Goal: Information Seeking & Learning: Understand process/instructions

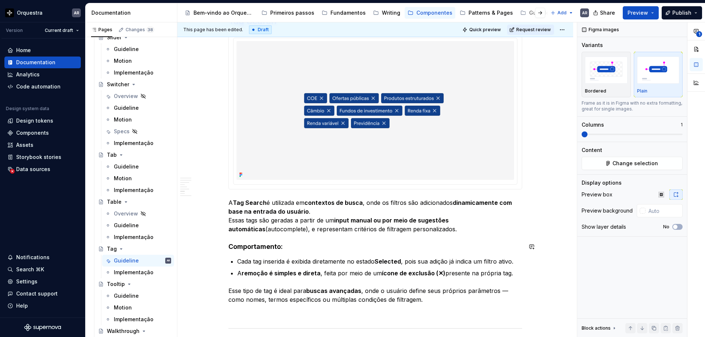
scroll to position [907, 0]
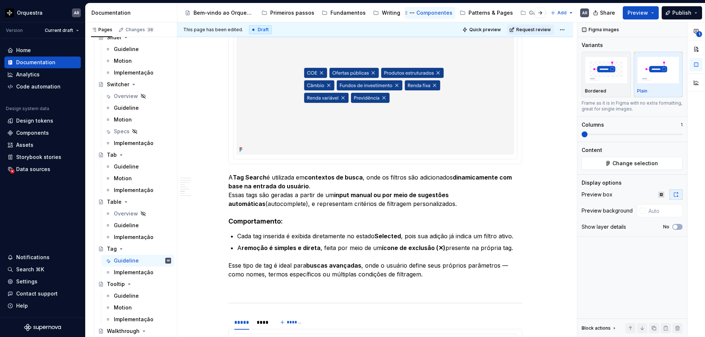
drag, startPoint x: 222, startPoint y: 221, endPoint x: 441, endPoint y: 13, distance: 301.7
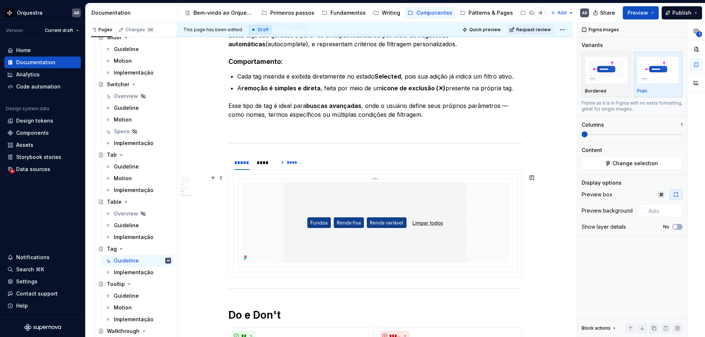
scroll to position [1061, 0]
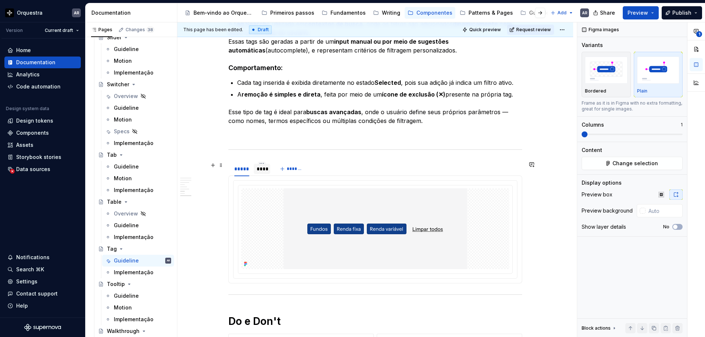
click at [264, 171] on div "****" at bounding box center [262, 168] width 11 height 7
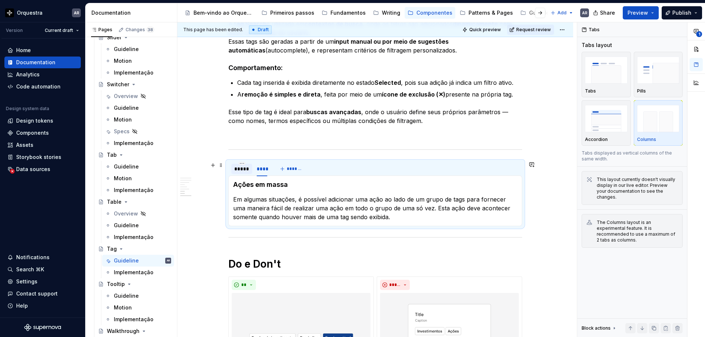
click at [238, 171] on div "*****" at bounding box center [241, 168] width 15 height 7
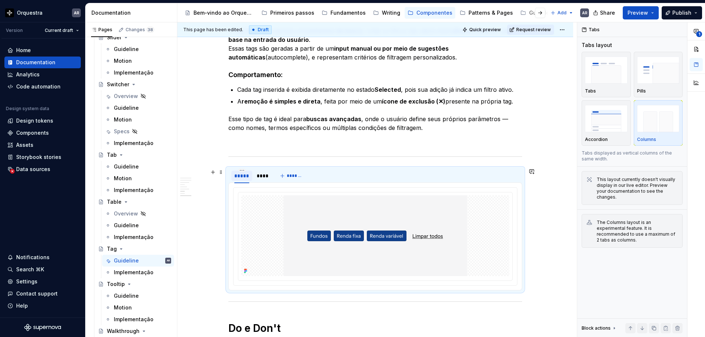
scroll to position [1049, 0]
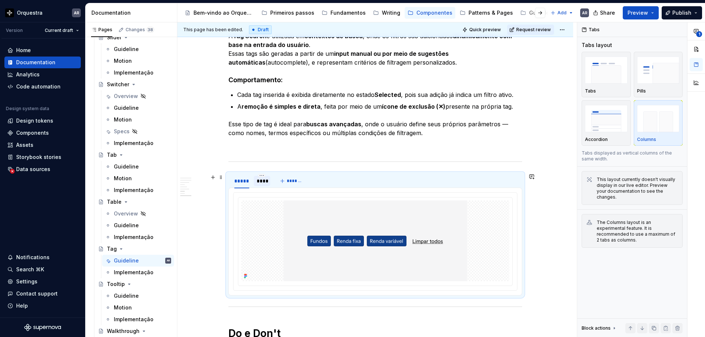
click at [263, 183] on div "****" at bounding box center [262, 180] width 11 height 7
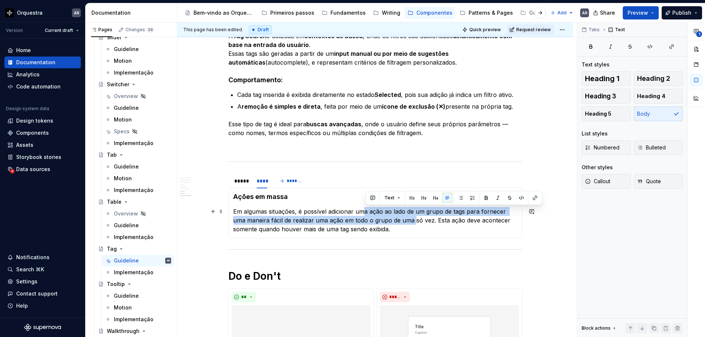
drag, startPoint x: 367, startPoint y: 212, endPoint x: 403, endPoint y: 217, distance: 36.0
click at [403, 217] on p "Em algumas situações, é possível adicionar uma ação ao lado de um grupo de tags…" at bounding box center [375, 220] width 284 height 26
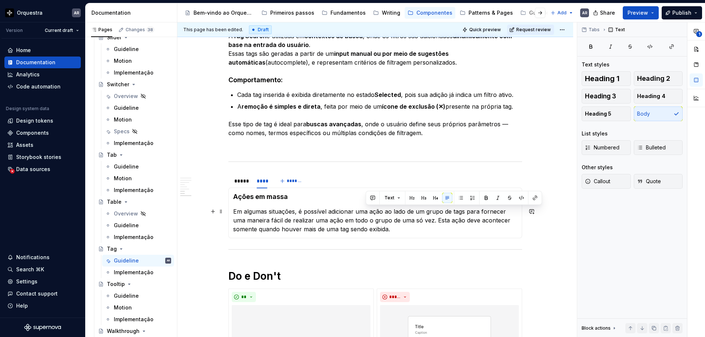
click at [339, 230] on p "Em algumas situações, é possível adicionar uma ação ao lado de um grupo de tags…" at bounding box center [375, 220] width 284 height 26
click at [243, 178] on div "*****" at bounding box center [241, 180] width 15 height 7
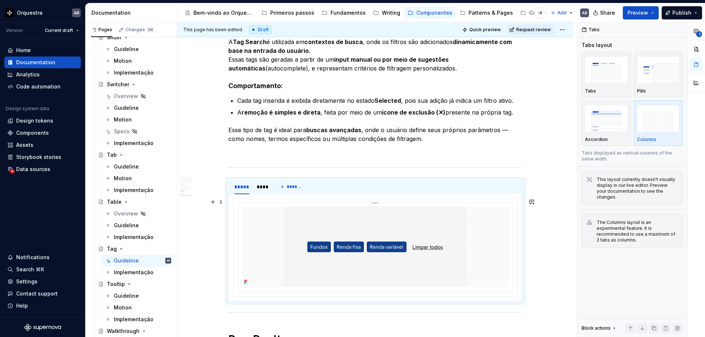
scroll to position [1046, 0]
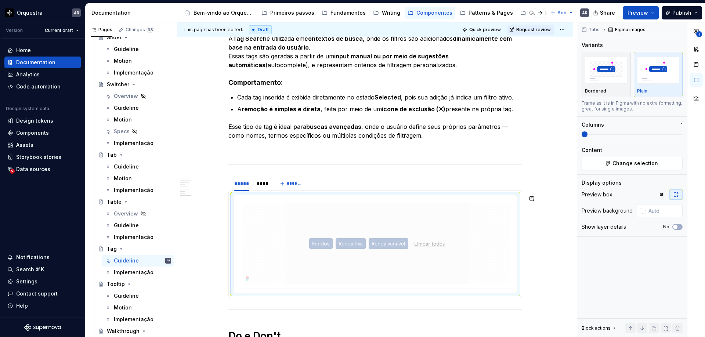
drag, startPoint x: 260, startPoint y: 223, endPoint x: 233, endPoint y: 169, distance: 59.8
click at [233, 169] on body "Orquestra AR Version Current draft Home Documentation Analytics Code automation…" at bounding box center [352, 168] width 705 height 337
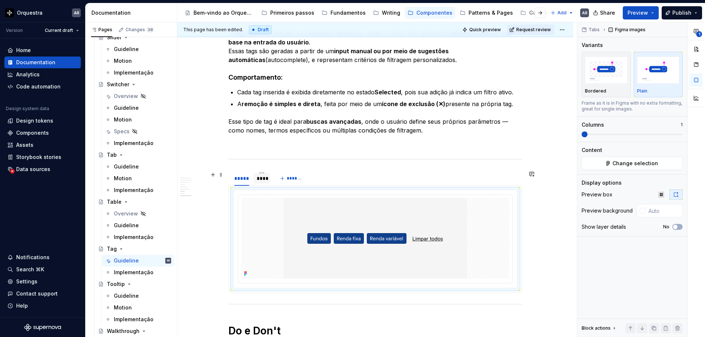
click at [265, 180] on div "****" at bounding box center [262, 178] width 11 height 7
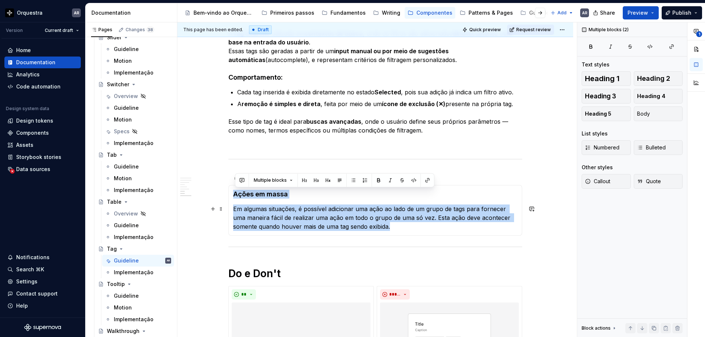
drag, startPoint x: 234, startPoint y: 194, endPoint x: 400, endPoint y: 226, distance: 168.5
click at [400, 226] on div "Ações em massa Em algumas situações, é possível adicionar uma ação ao lado de u…" at bounding box center [376, 210] width 294 height 51
copy section-item-column "Ações em massa Em algumas situações, é possível adicionar uma ação ao lado de u…"
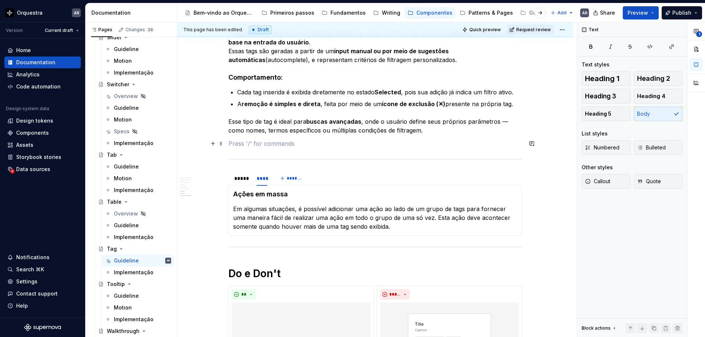
click at [316, 142] on p at bounding box center [376, 143] width 294 height 9
click at [229, 175] on section "***** **** ******* Ações em massa Em algumas situações, é possível adicionar um…" at bounding box center [376, 202] width 294 height 65
click at [224, 175] on span at bounding box center [221, 175] width 6 height 10
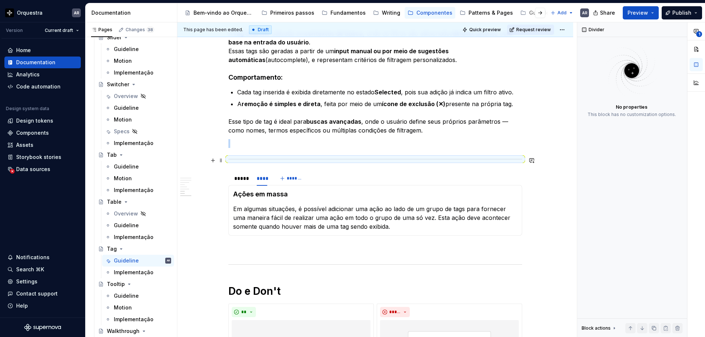
click at [235, 161] on div at bounding box center [376, 159] width 294 height 5
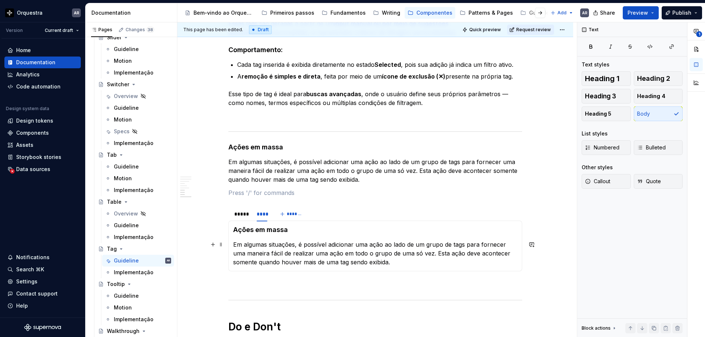
scroll to position [1084, 0]
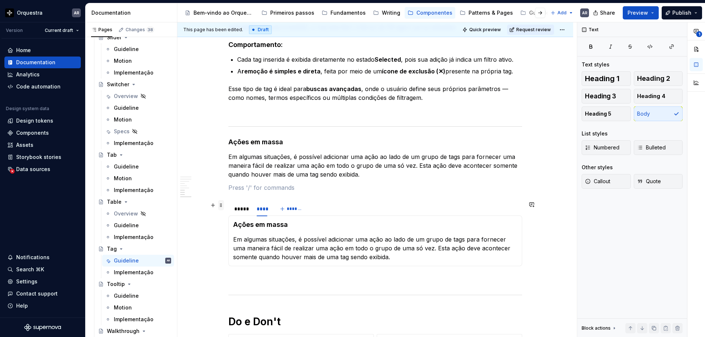
click at [224, 206] on span at bounding box center [221, 205] width 6 height 10
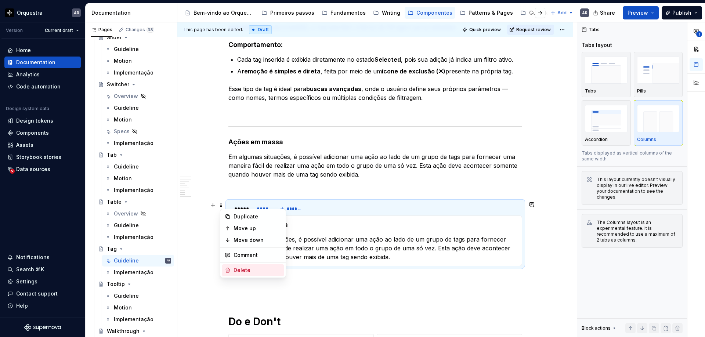
click at [251, 271] on div "Delete" at bounding box center [258, 270] width 48 height 7
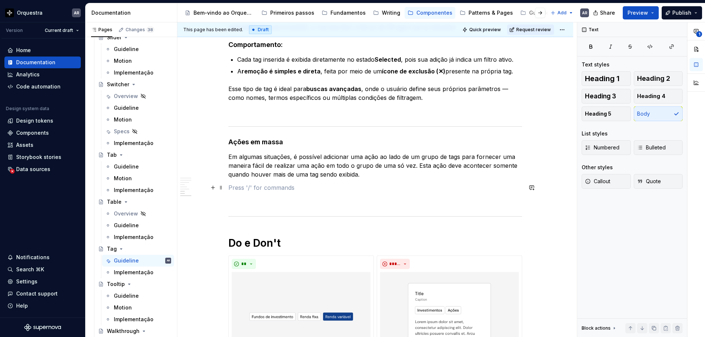
click at [243, 190] on p at bounding box center [376, 187] width 294 height 9
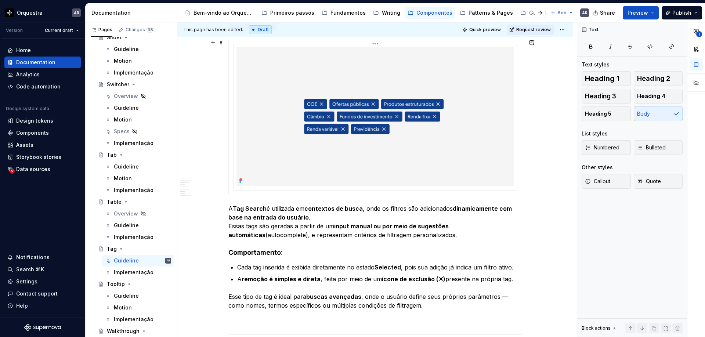
scroll to position [855, 0]
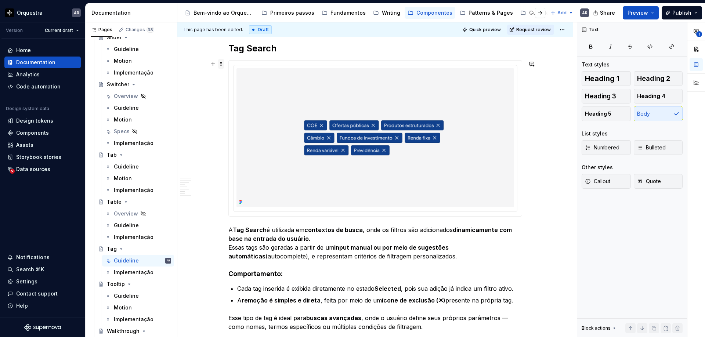
click at [221, 61] on span at bounding box center [221, 64] width 6 height 10
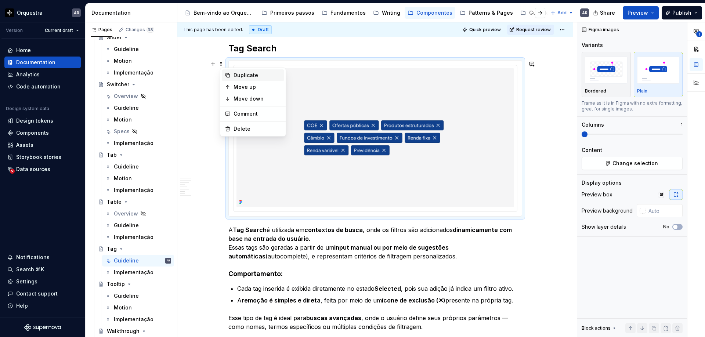
click at [236, 75] on div "Duplicate" at bounding box center [258, 75] width 48 height 7
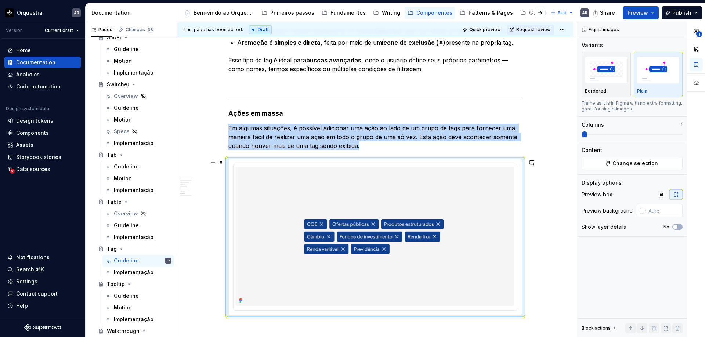
scroll to position [1124, 0]
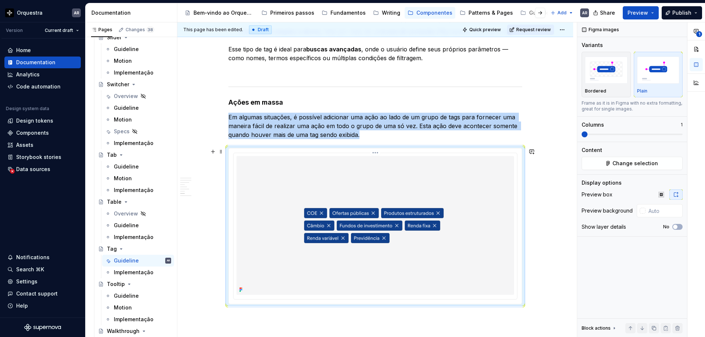
click at [284, 191] on img at bounding box center [376, 225] width 278 height 139
click at [630, 169] on button "Change selection" at bounding box center [632, 163] width 101 height 13
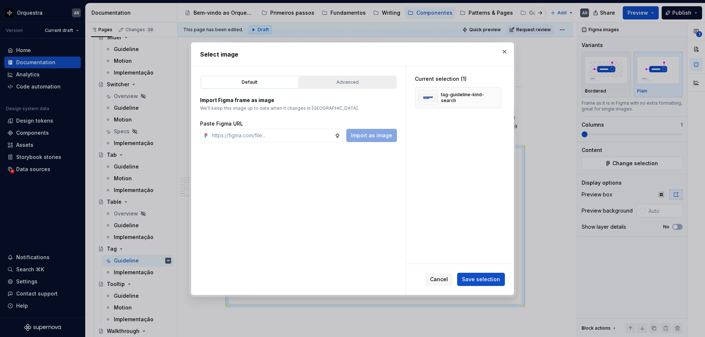
click at [339, 81] on div "Advanced" at bounding box center [348, 82] width 92 height 7
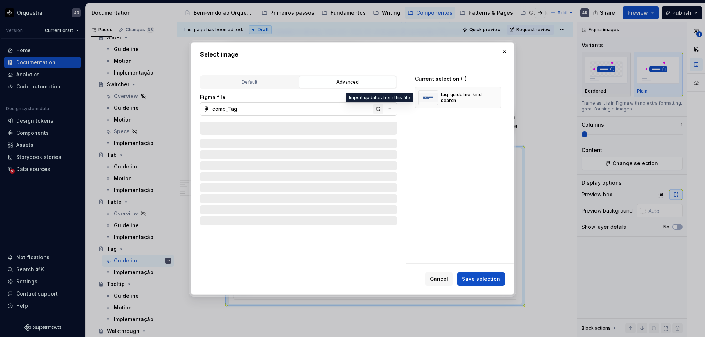
click at [378, 109] on div "button" at bounding box center [378, 109] width 10 height 10
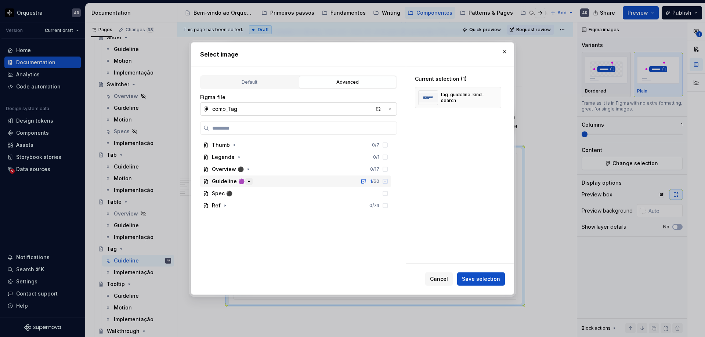
click at [249, 180] on icon "button" at bounding box center [249, 182] width 6 height 6
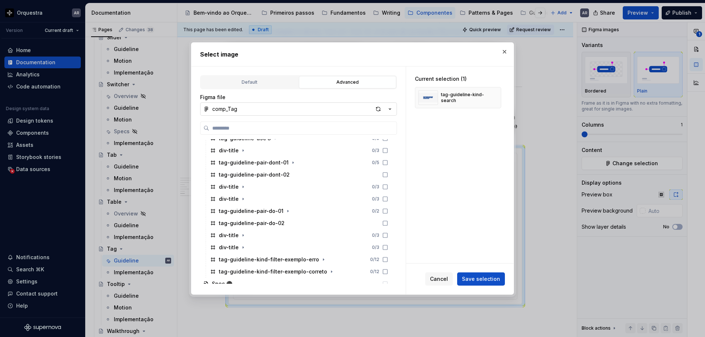
scroll to position [125, 0]
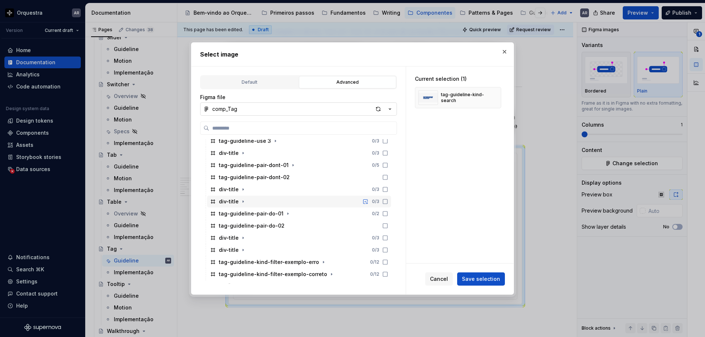
type textarea "*"
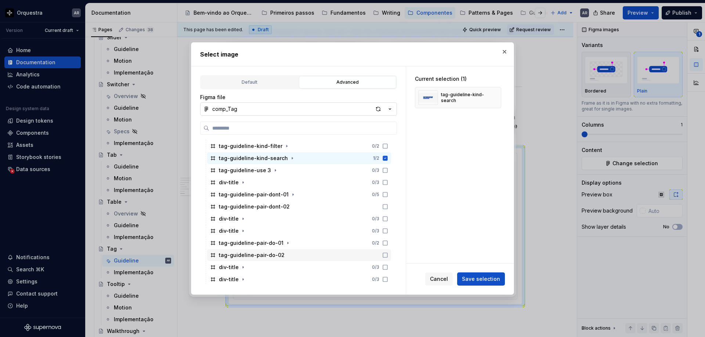
scroll to position [95, 0]
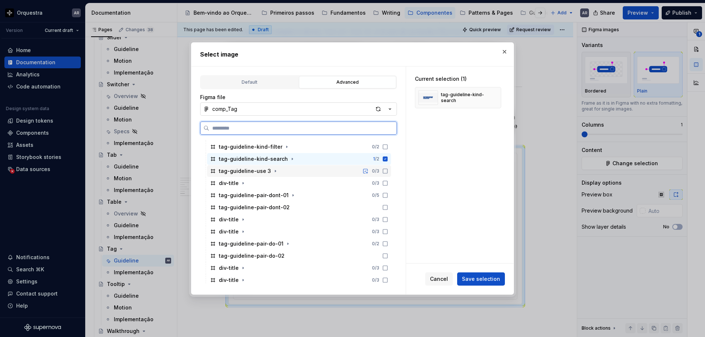
click at [388, 172] on icon at bounding box center [385, 171] width 6 height 6
click at [391, 163] on div "tag-guideline-kind-search 1 / 2" at bounding box center [299, 159] width 184 height 12
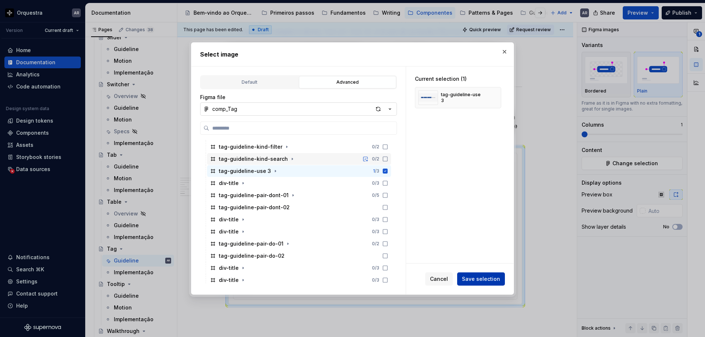
click at [482, 277] on span "Save selection" at bounding box center [481, 279] width 38 height 7
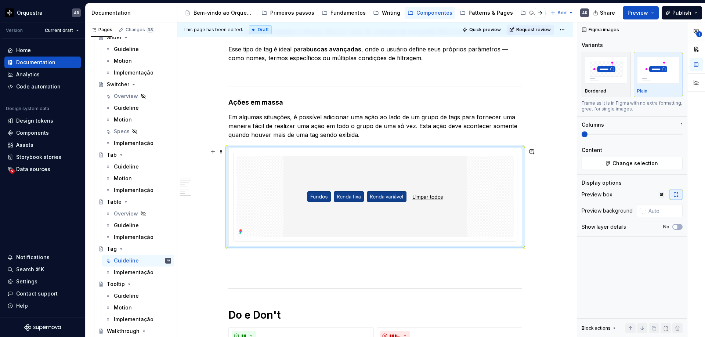
click at [223, 150] on span at bounding box center [221, 152] width 6 height 10
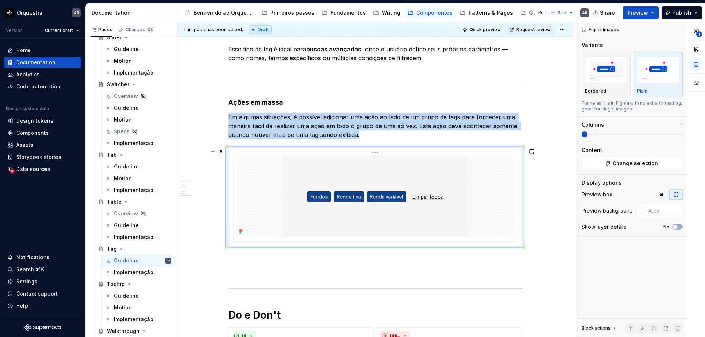
click at [513, 195] on div at bounding box center [376, 196] width 278 height 81
click at [592, 133] on span at bounding box center [632, 135] width 101 height 6
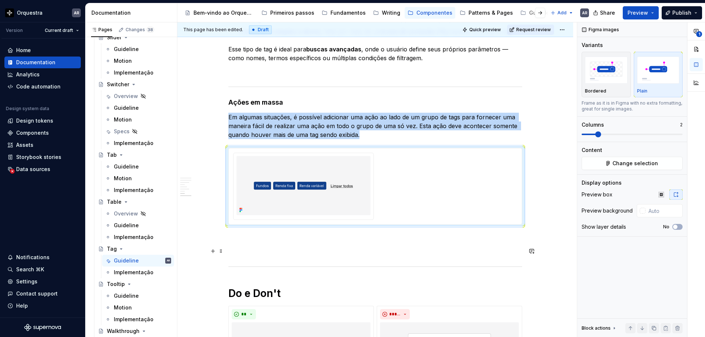
click at [533, 250] on button "button" at bounding box center [532, 251] width 10 height 10
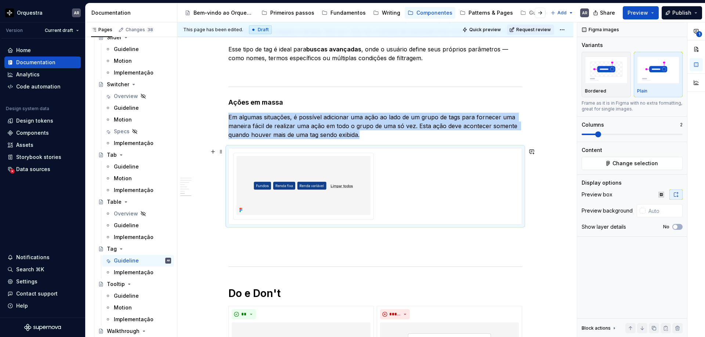
click at [414, 177] on div at bounding box center [375, 186] width 284 height 67
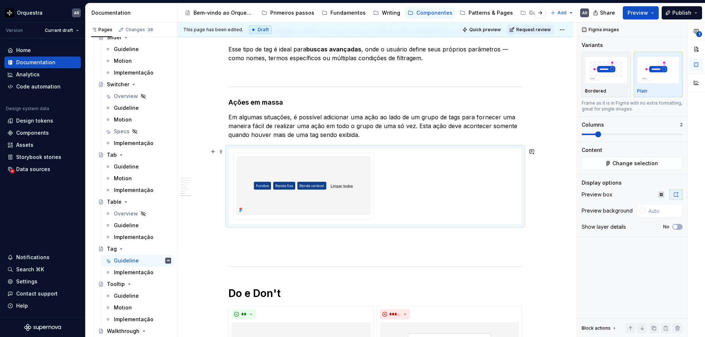
click at [395, 165] on div at bounding box center [375, 186] width 284 height 67
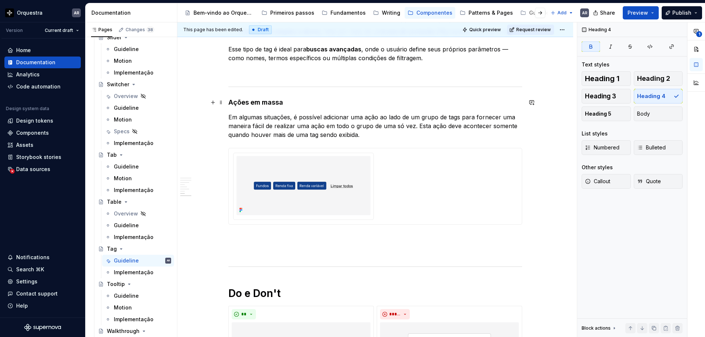
click at [255, 102] on strong "Ações em massa" at bounding box center [256, 102] width 55 height 8
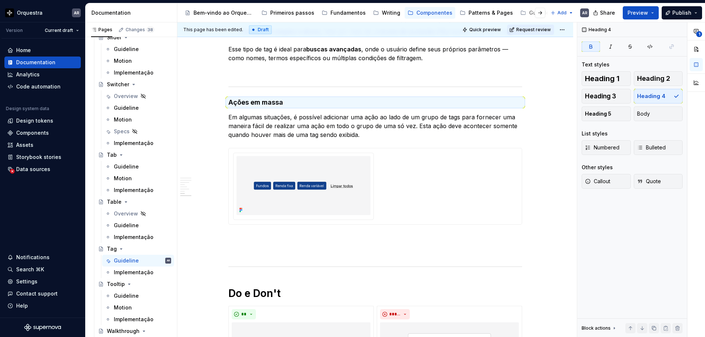
click at [406, 206] on div at bounding box center [375, 186] width 284 height 67
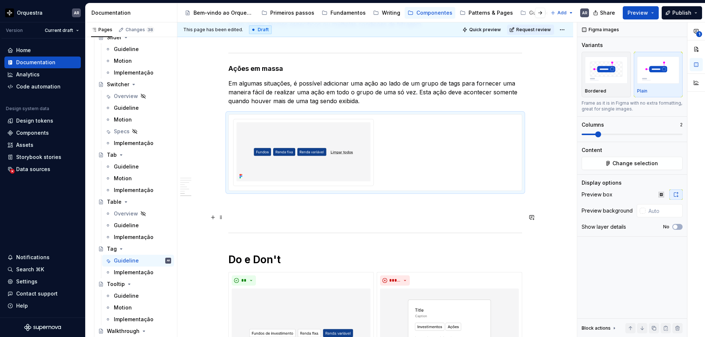
scroll to position [1158, 0]
click at [218, 201] on button "button" at bounding box center [213, 203] width 10 height 10
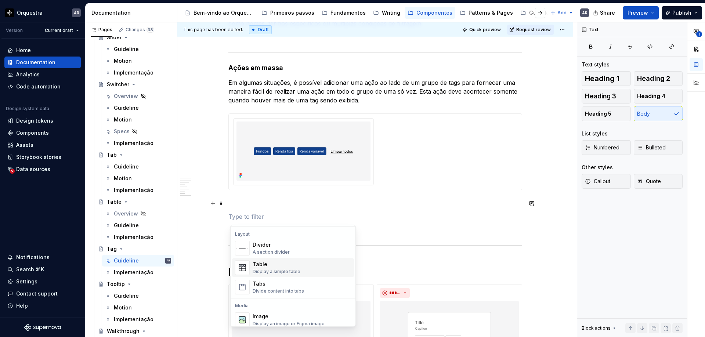
scroll to position [239, 0]
click at [285, 266] on div "Table" at bounding box center [277, 263] width 48 height 7
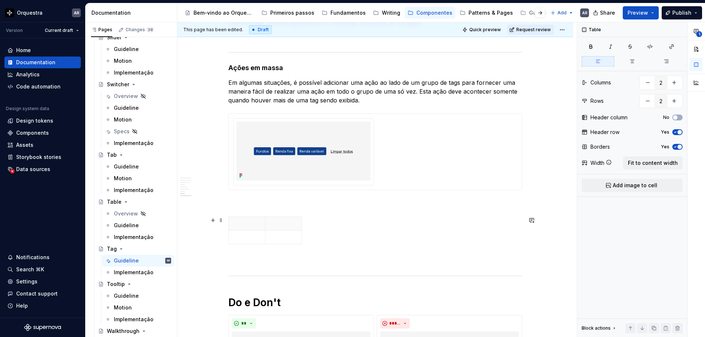
click at [218, 220] on button "button" at bounding box center [213, 220] width 10 height 10
click at [418, 236] on div at bounding box center [376, 232] width 294 height 30
click at [254, 223] on p at bounding box center [247, 223] width 28 height 7
click at [248, 256] on p at bounding box center [376, 260] width 294 height 9
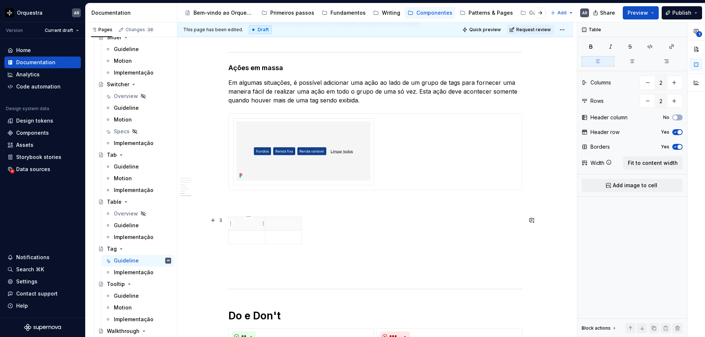
click at [244, 224] on p at bounding box center [247, 223] width 28 height 7
click at [649, 84] on button "button" at bounding box center [647, 82] width 13 height 13
type input "1"
click at [646, 102] on button "button" at bounding box center [647, 100] width 13 height 13
type input "1"
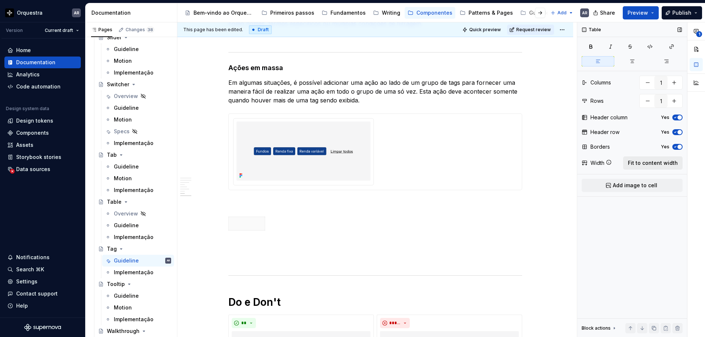
click at [639, 161] on span "Fit to content width" at bounding box center [653, 162] width 50 height 7
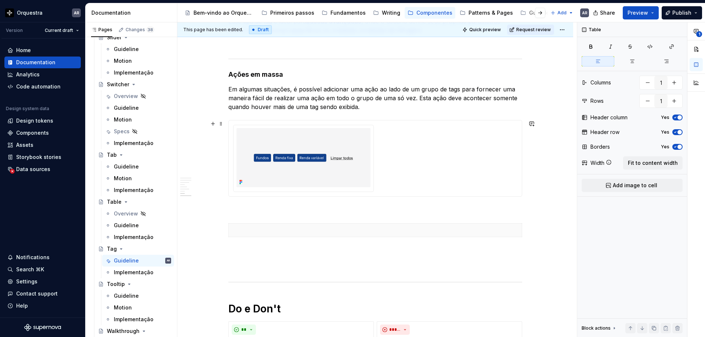
scroll to position [1150, 0]
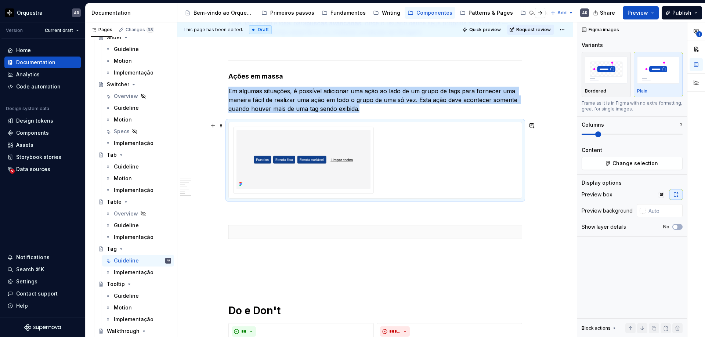
click at [383, 161] on div at bounding box center [375, 160] width 284 height 67
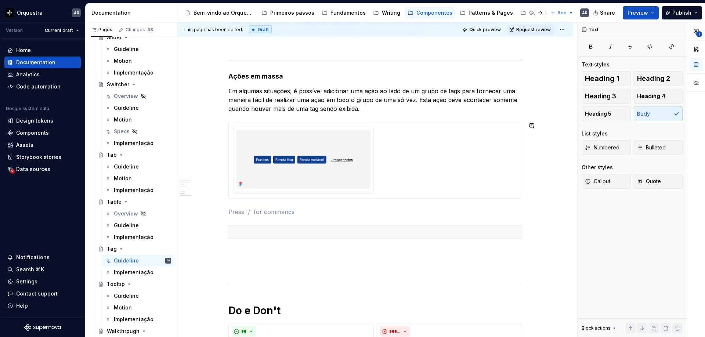
click at [393, 141] on div at bounding box center [375, 160] width 284 height 67
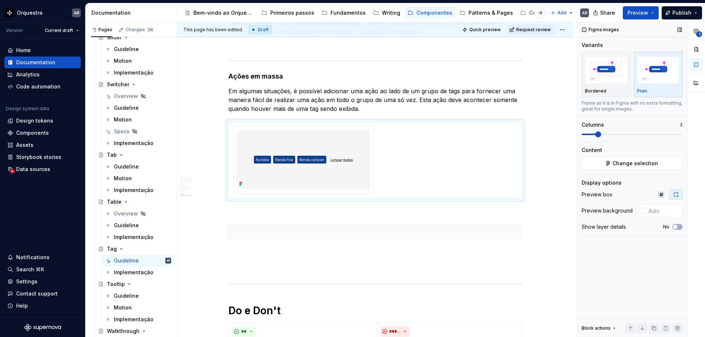
click at [583, 134] on span at bounding box center [589, 134] width 14 height 1
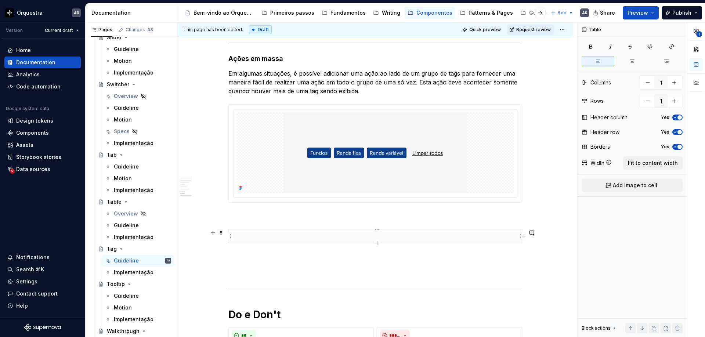
click at [297, 235] on p at bounding box center [375, 236] width 284 height 7
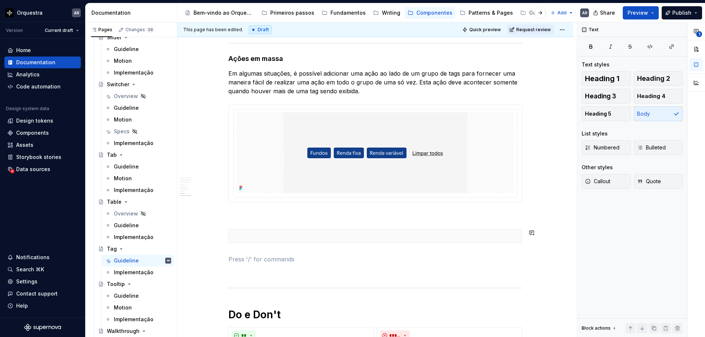
click at [229, 233] on html "Orquestra AR Version Current draft Home Documentation Analytics Code automation…" at bounding box center [352, 168] width 705 height 337
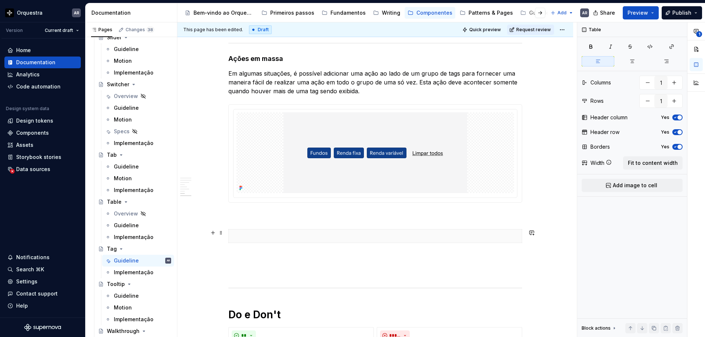
click at [247, 231] on html "Orquestra AR Version Current draft Home Documentation Analytics Code automation…" at bounding box center [352, 168] width 705 height 337
click at [223, 233] on span at bounding box center [221, 233] width 6 height 10
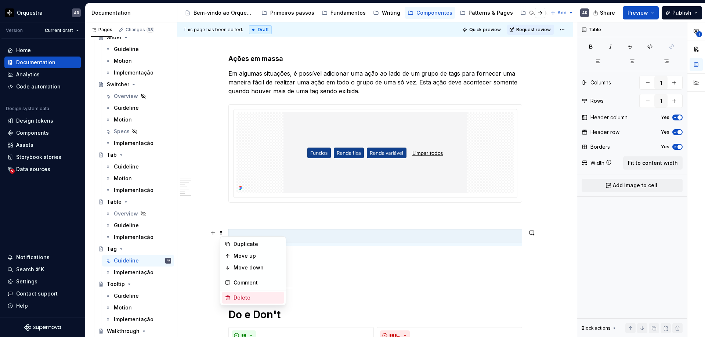
click at [244, 298] on div "Delete" at bounding box center [258, 297] width 48 height 7
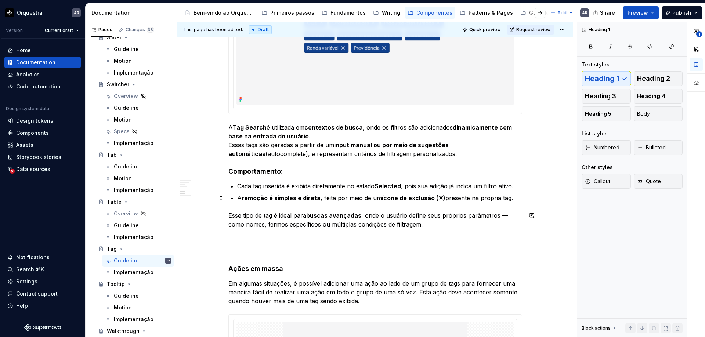
scroll to position [937, 0]
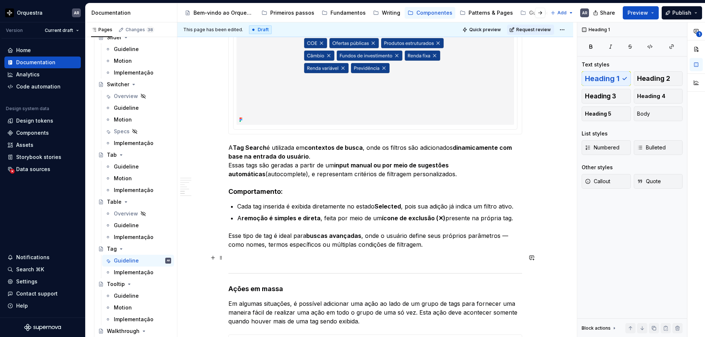
click at [246, 259] on p at bounding box center [376, 258] width 294 height 9
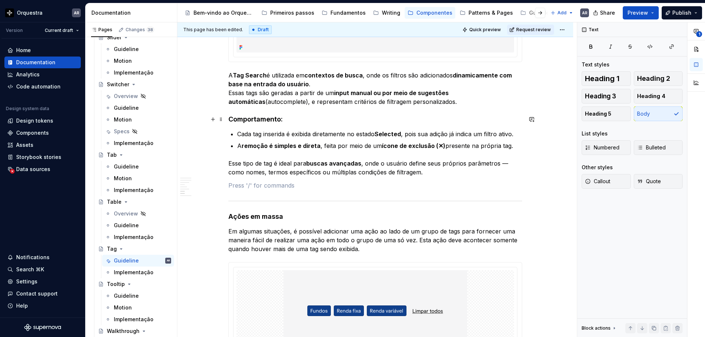
scroll to position [1056, 0]
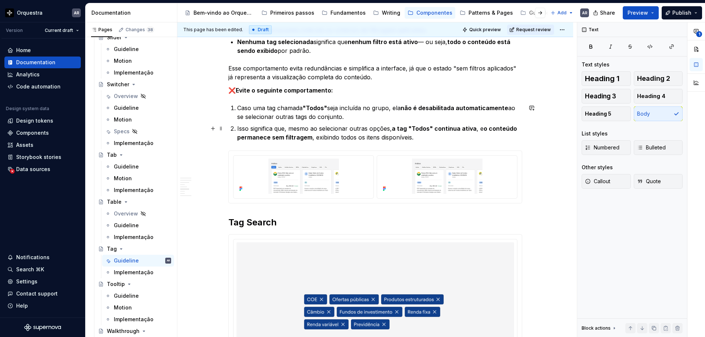
type textarea "*"
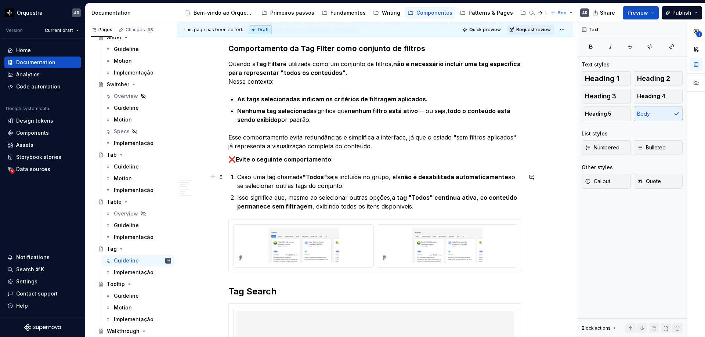
scroll to position [614, 0]
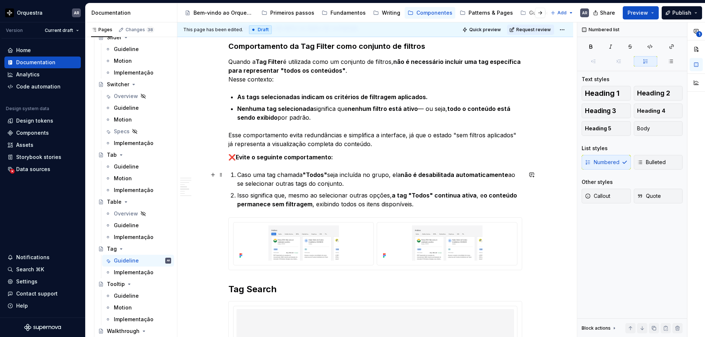
click at [346, 184] on p "Caso uma tag chamada "Todos" seja incluída no grupo, ela não é desabilitada aut…" at bounding box center [379, 179] width 285 height 18
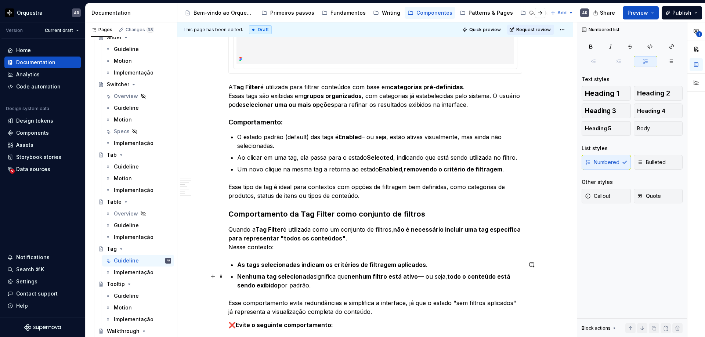
scroll to position [534, 0]
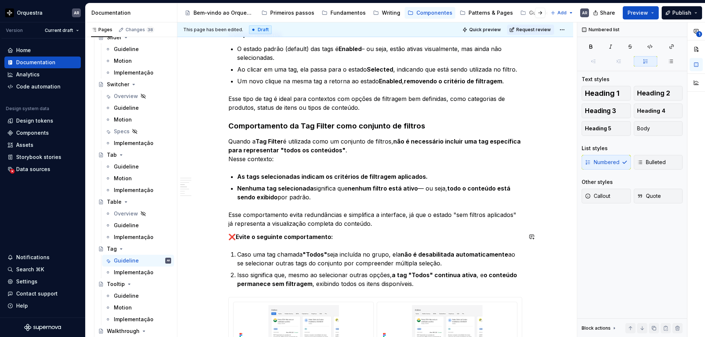
type textarea "*"
